Goal: Task Accomplishment & Management: Use online tool/utility

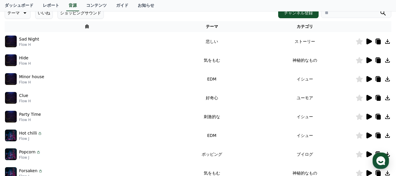
click at [368, 97] on icon at bounding box center [370, 98] width 6 height 6
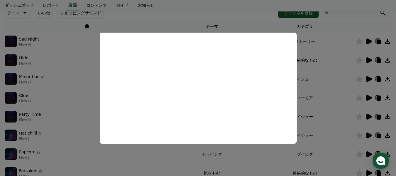
click at [328, 121] on button "close modal" at bounding box center [198, 88] width 396 height 176
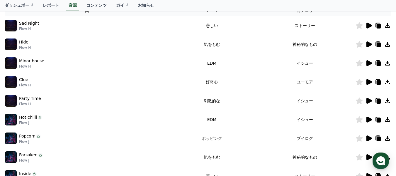
scroll to position [117, 0]
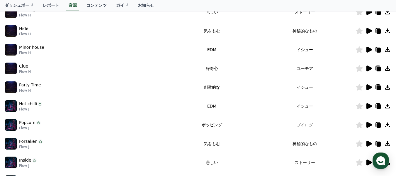
click at [367, 84] on icon at bounding box center [369, 87] width 7 height 7
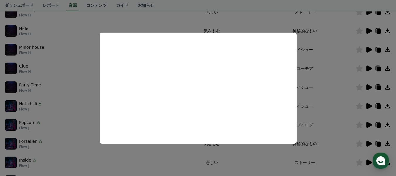
click at [343, 112] on button "close modal" at bounding box center [198, 88] width 396 height 176
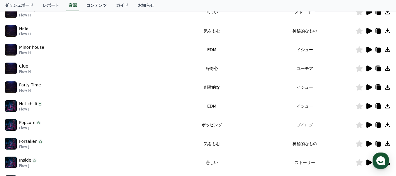
click at [371, 107] on icon at bounding box center [369, 105] width 7 height 7
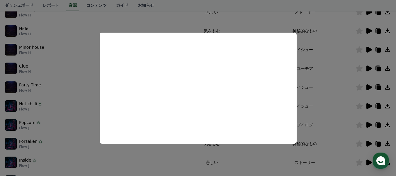
click at [330, 124] on button "close modal" at bounding box center [198, 88] width 396 height 176
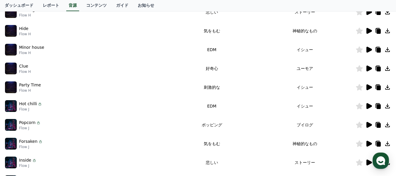
click at [369, 105] on icon at bounding box center [370, 106] width 6 height 6
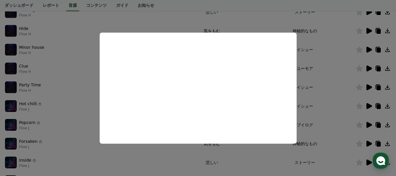
click at [332, 109] on button "close modal" at bounding box center [198, 88] width 396 height 176
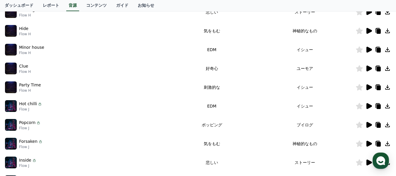
click at [386, 104] on icon at bounding box center [387, 105] width 7 height 7
